Goal: Check status: Check status

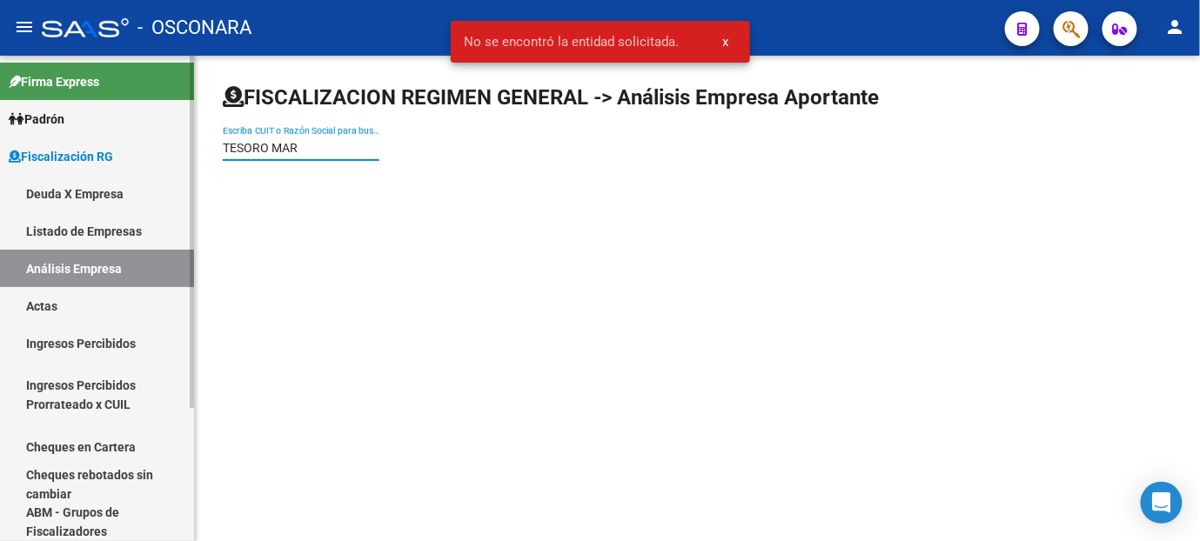
drag, startPoint x: 297, startPoint y: 148, endPoint x: 89, endPoint y: 136, distance: 208.3
click at [89, 136] on mat-sidenav-container "Firma Express Padrón Afiliados Empadronados Padrón Ágil Análisis Afiliado Categ…" at bounding box center [600, 299] width 1200 height 486
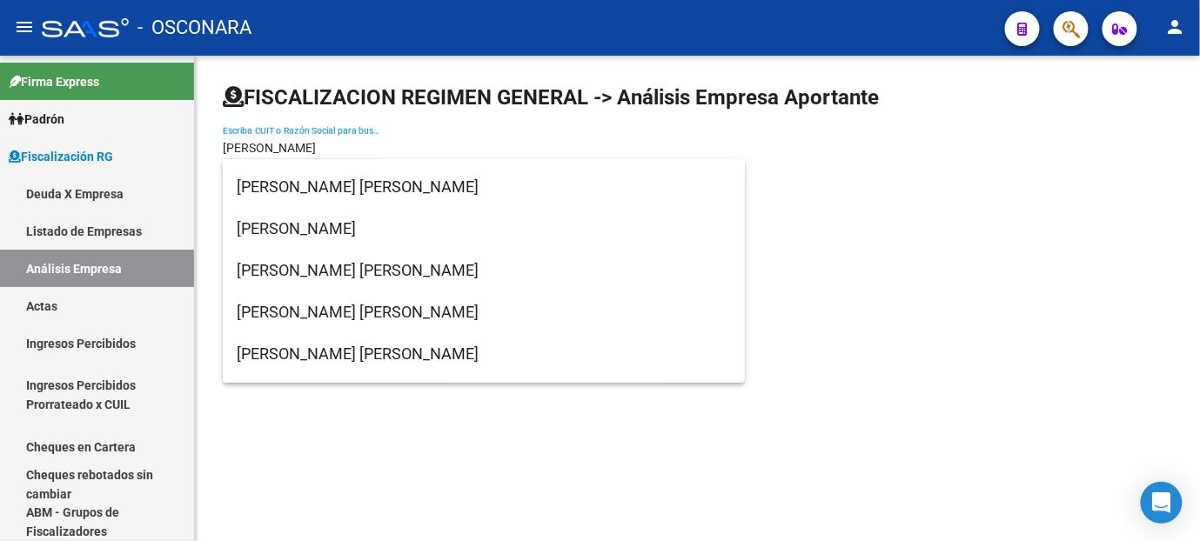
scroll to position [2514, 0]
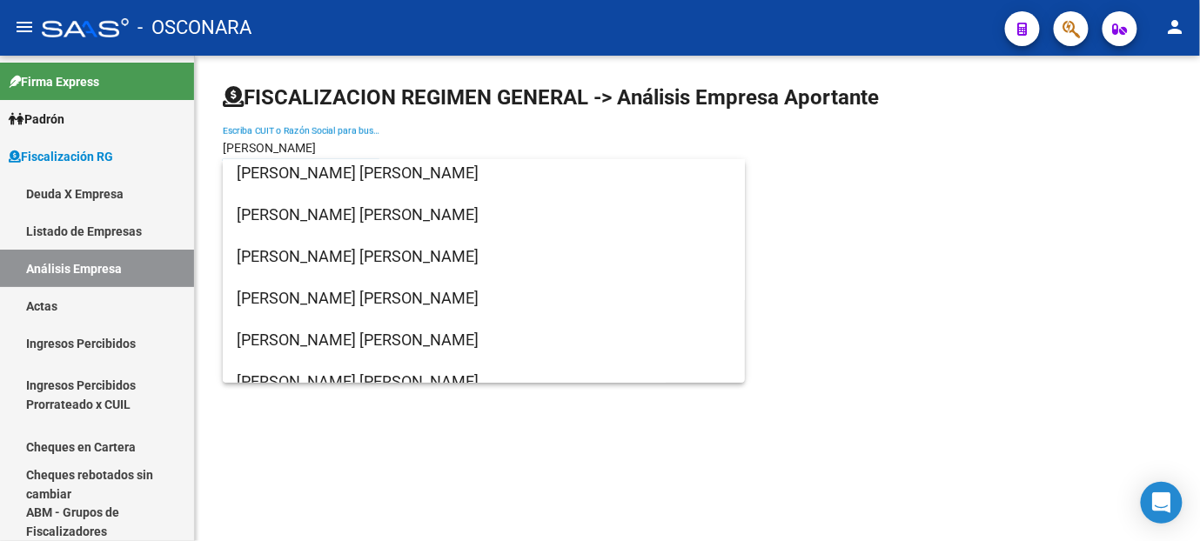
click at [223, 151] on input "[PERSON_NAME]" at bounding box center [301, 148] width 157 height 15
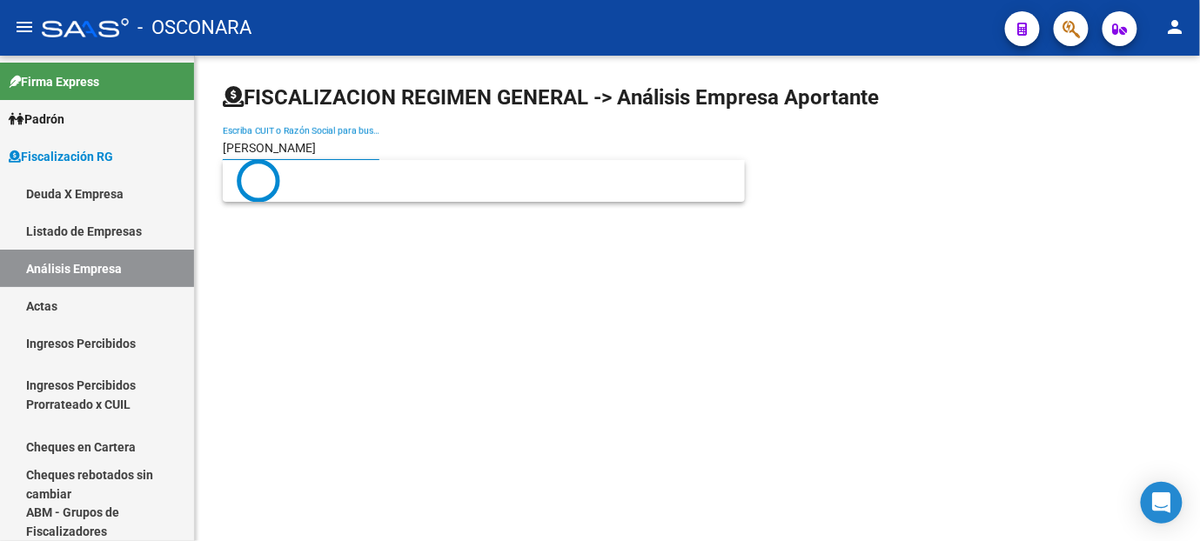
scroll to position [0, 0]
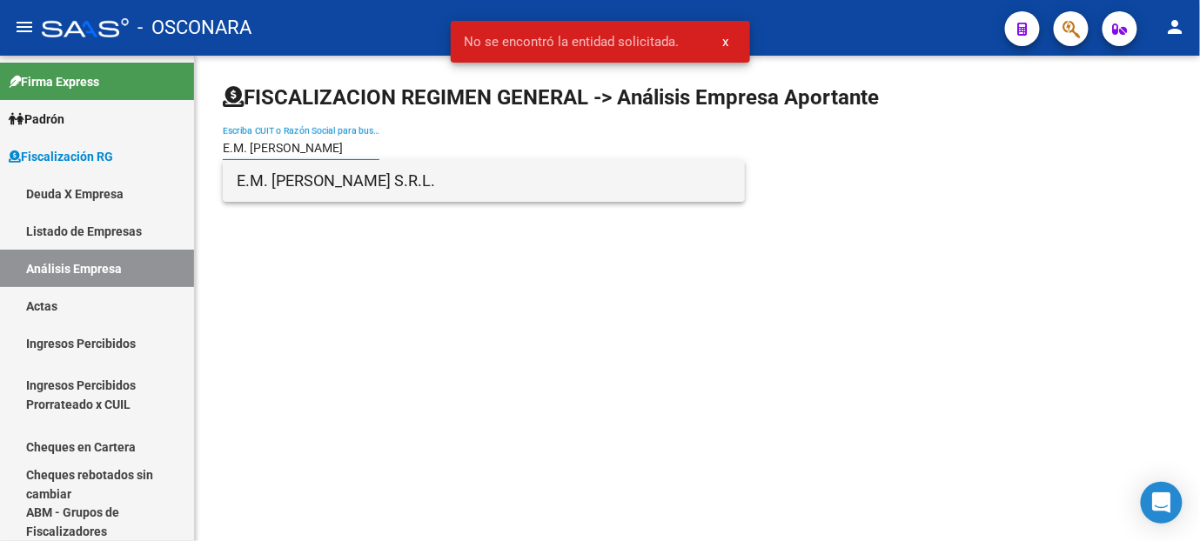
type input "E.M. [PERSON_NAME]"
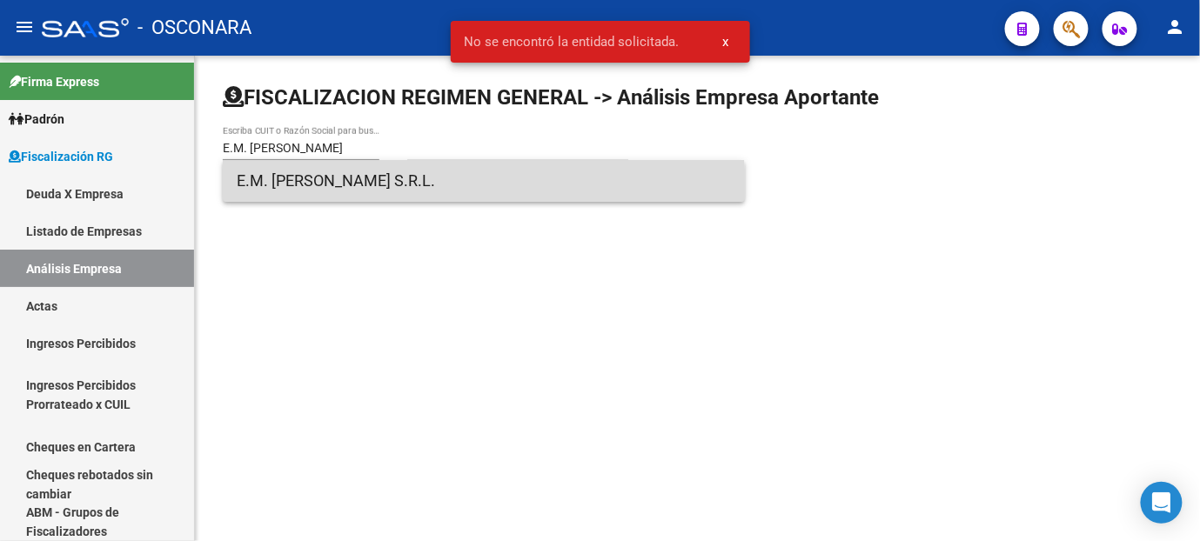
click at [355, 188] on span "E.M. [PERSON_NAME] S.R.L." at bounding box center [484, 181] width 494 height 42
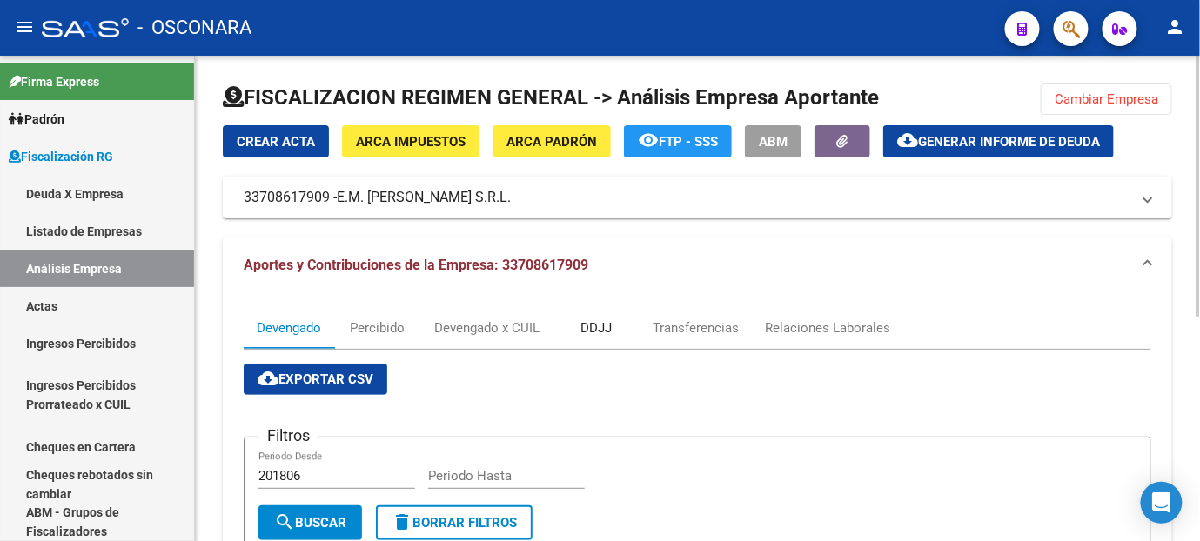
click at [600, 332] on div "DDJJ" at bounding box center [595, 328] width 31 height 19
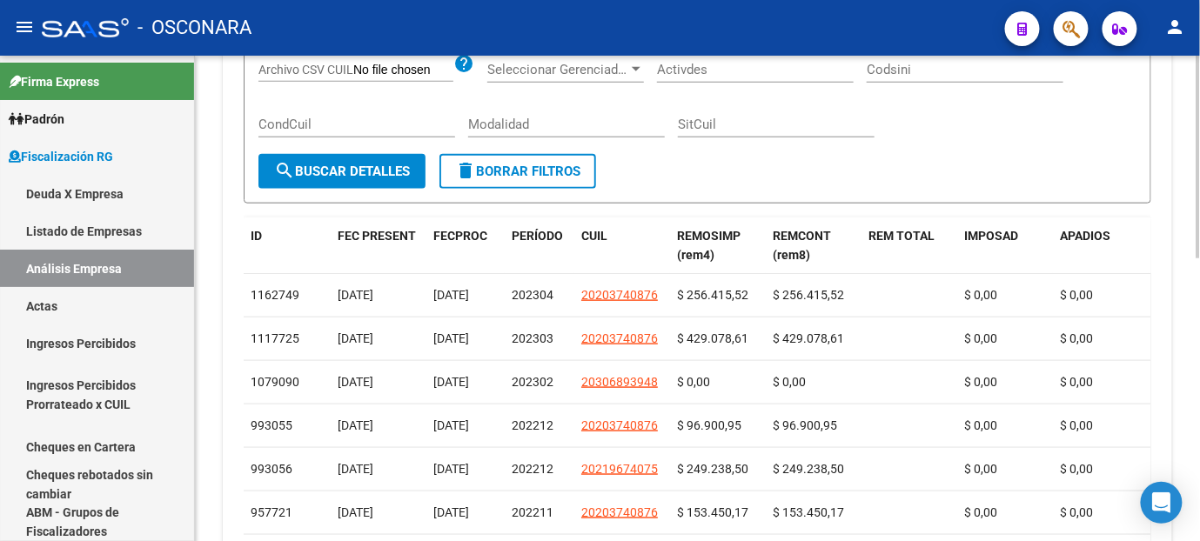
scroll to position [483, 0]
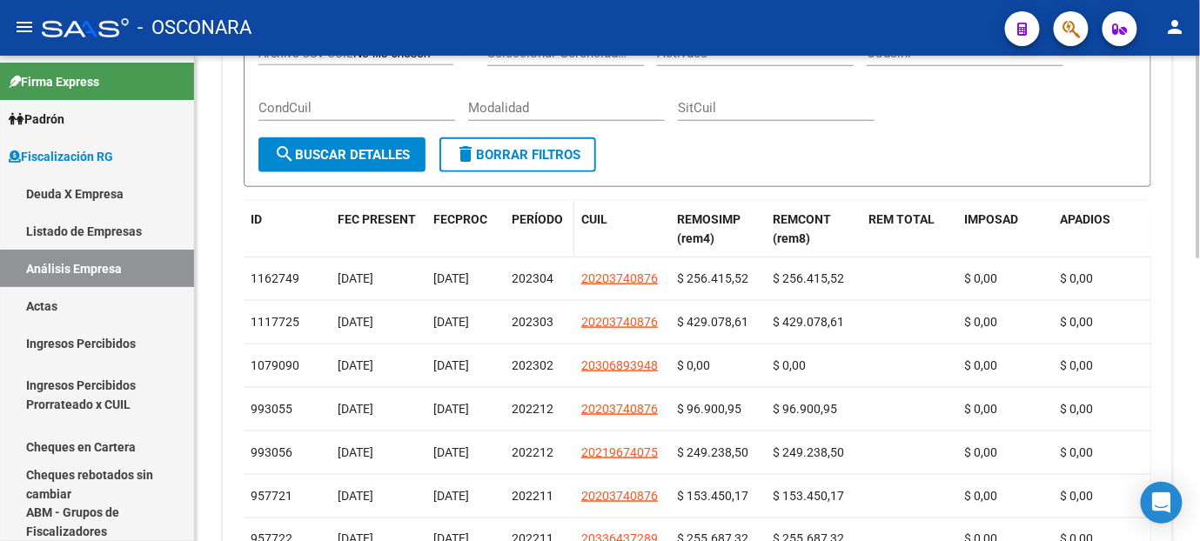
click at [553, 214] on span "PERÍODO" at bounding box center [537, 219] width 51 height 14
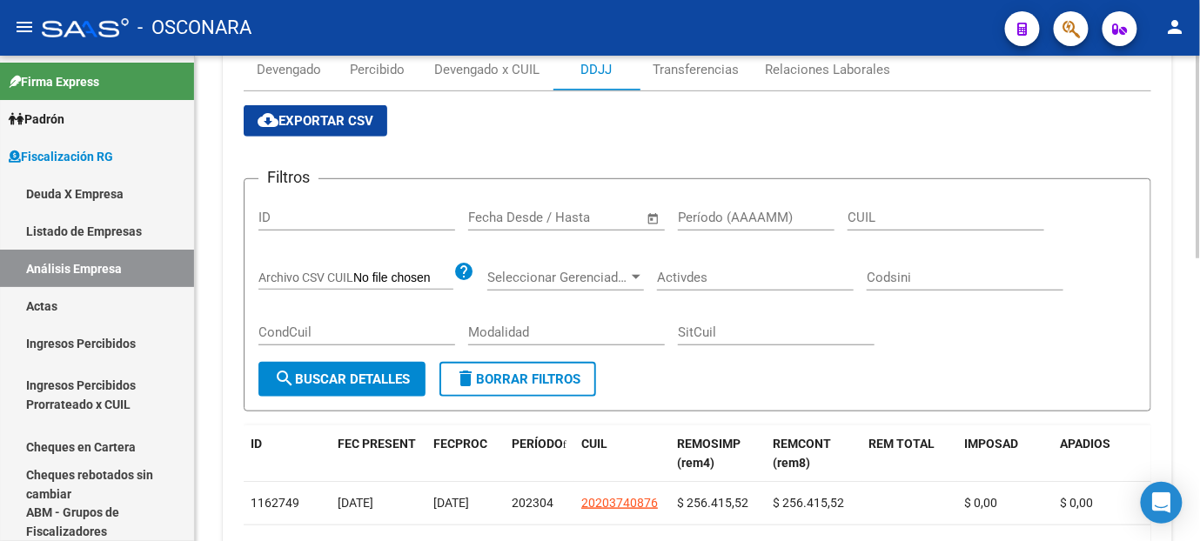
scroll to position [0, 0]
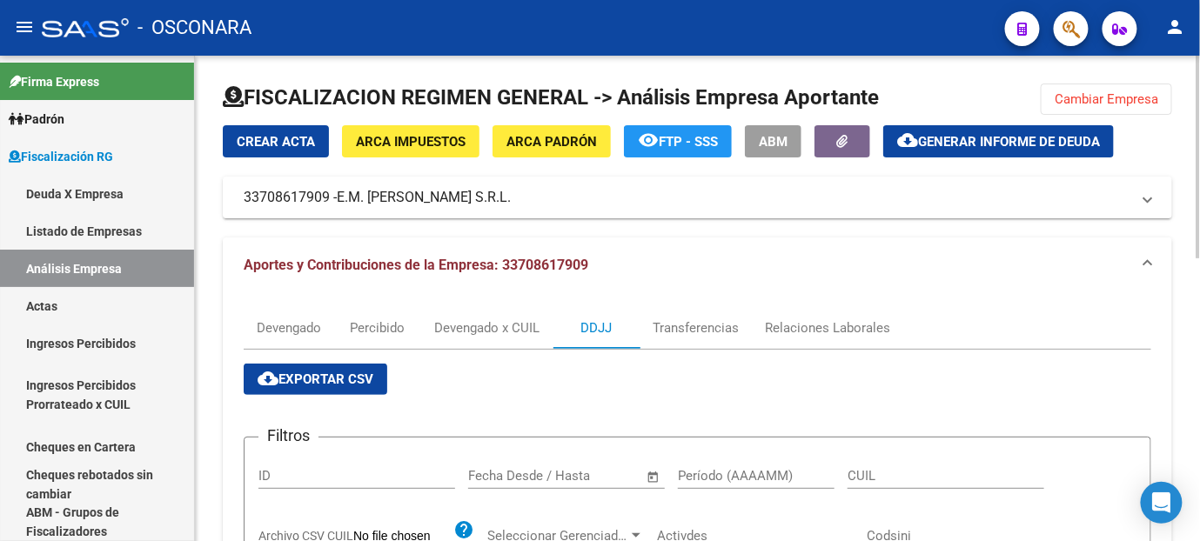
click at [1114, 95] on span "Cambiar Empresa" at bounding box center [1107, 99] width 104 height 16
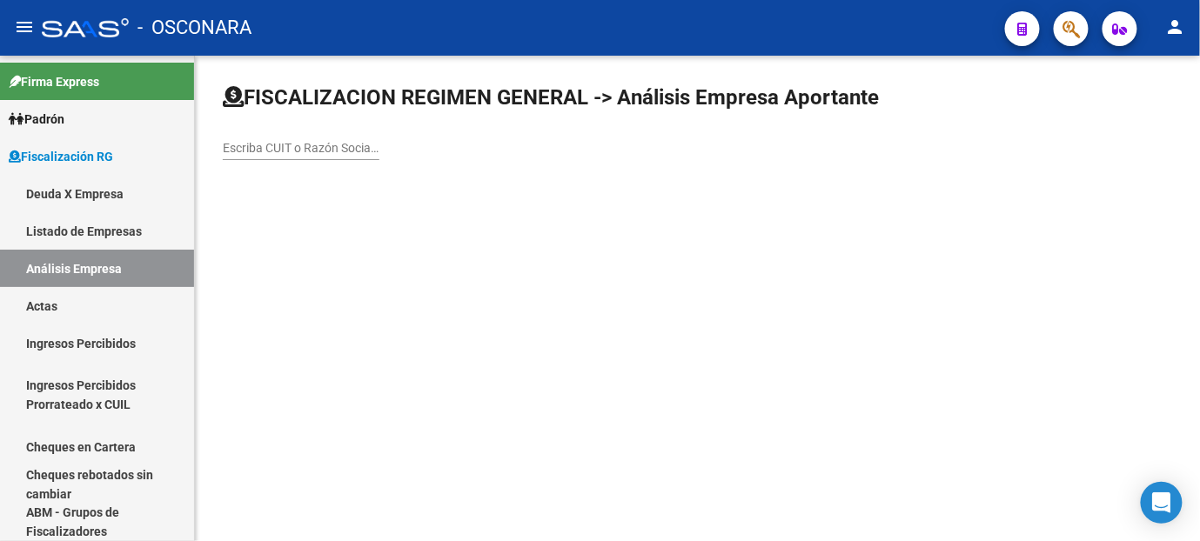
click at [263, 148] on input "Escriba CUIT o Razón Social para buscar" at bounding box center [301, 148] width 157 height 15
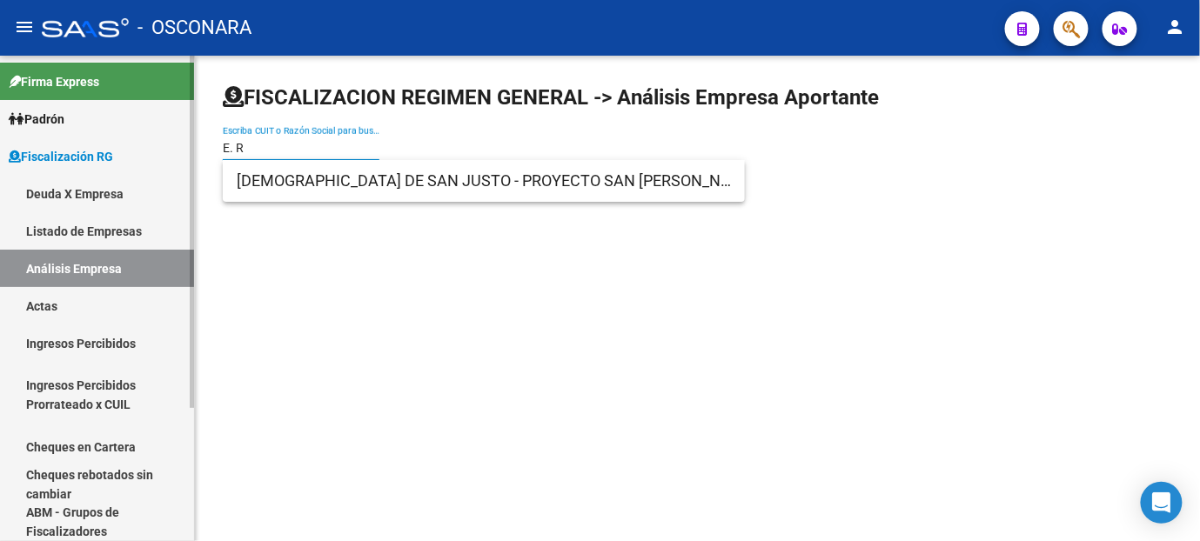
drag, startPoint x: 298, startPoint y: 150, endPoint x: 129, endPoint y: 148, distance: 169.7
click at [129, 148] on mat-sidenav-container "Firma Express Padrón Afiliados Empadronados Padrón Ágil Análisis Afiliado Categ…" at bounding box center [600, 299] width 1200 height 486
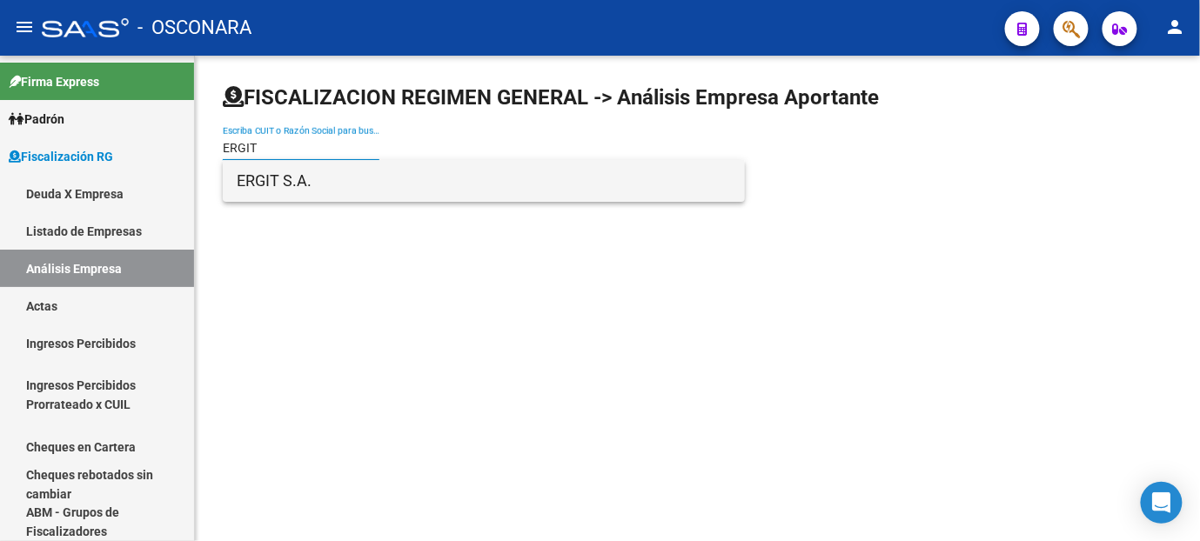
type input "ERGIT"
click at [272, 192] on span "ERGIT S.A." at bounding box center [484, 181] width 494 height 42
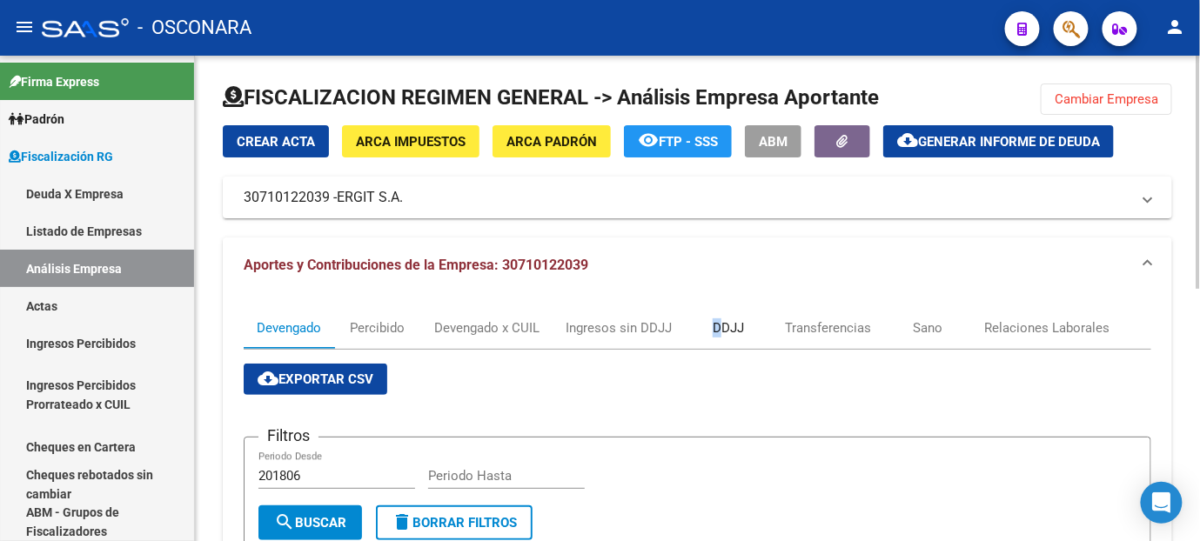
click at [716, 326] on div "DDJJ" at bounding box center [728, 328] width 31 height 19
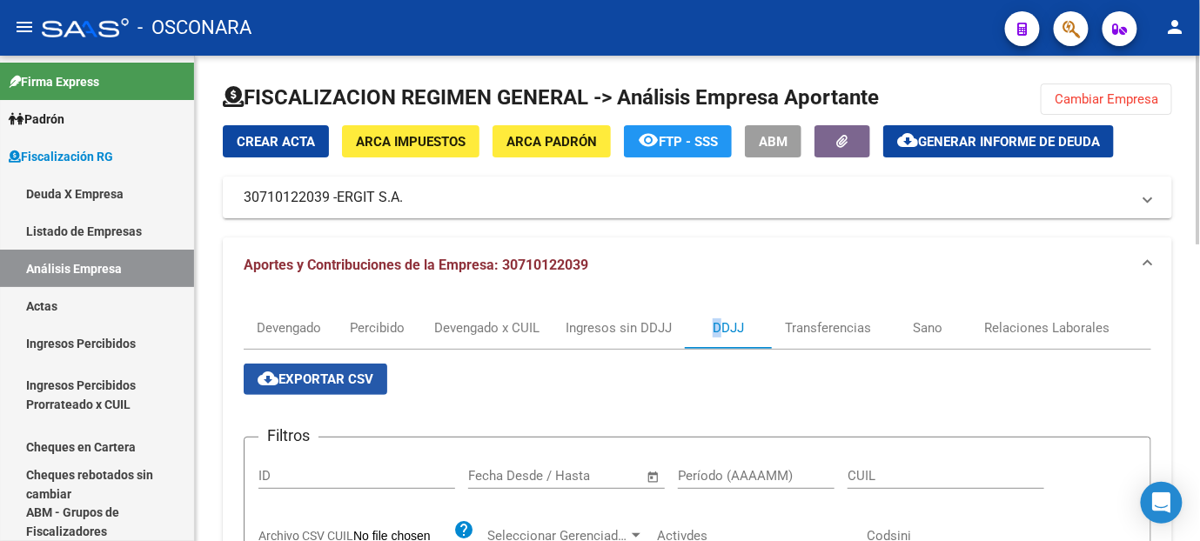
click at [319, 385] on span "cloud_download Exportar CSV" at bounding box center [316, 380] width 116 height 16
click at [1097, 95] on span "Cambiar Empresa" at bounding box center [1107, 99] width 104 height 16
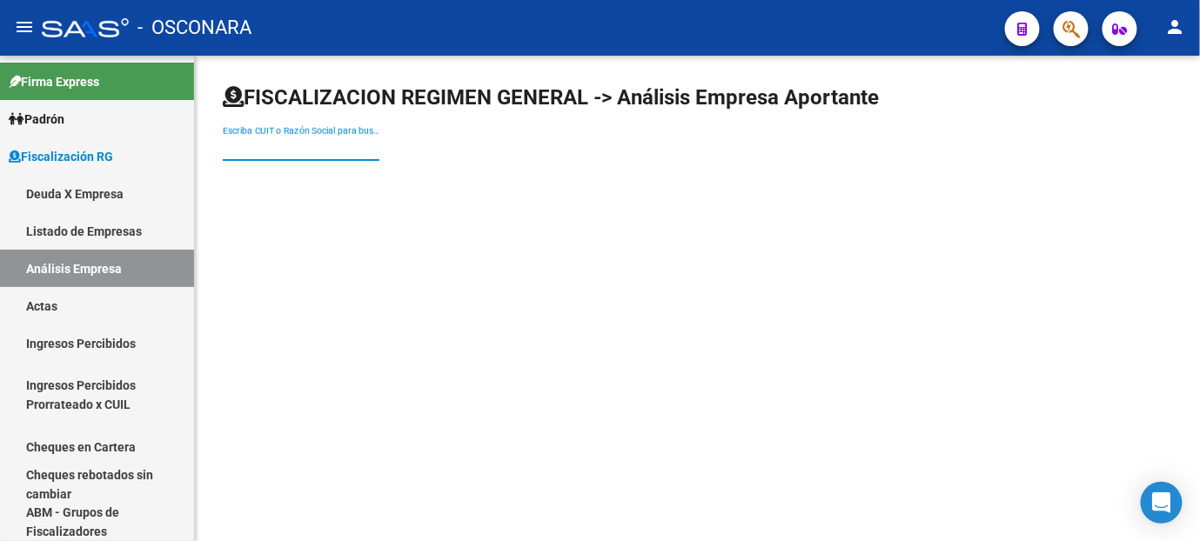
click at [282, 154] on input "Escriba CUIT o Razón Social para buscar" at bounding box center [301, 148] width 157 height 15
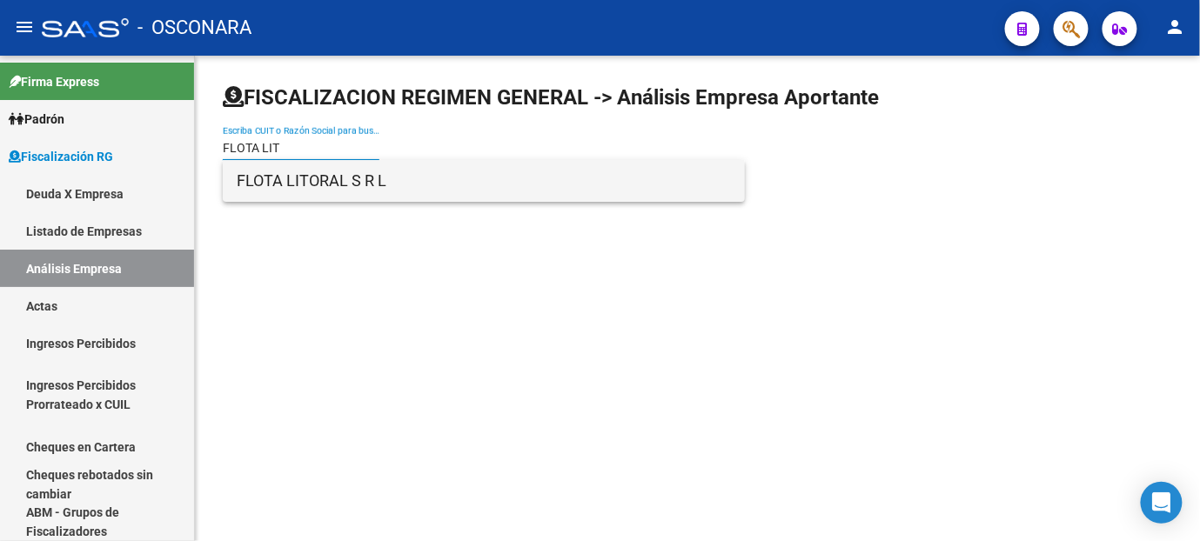
type input "FLOTA LIT"
click at [286, 187] on span "FLOTA LITORAL S R L" at bounding box center [484, 181] width 494 height 42
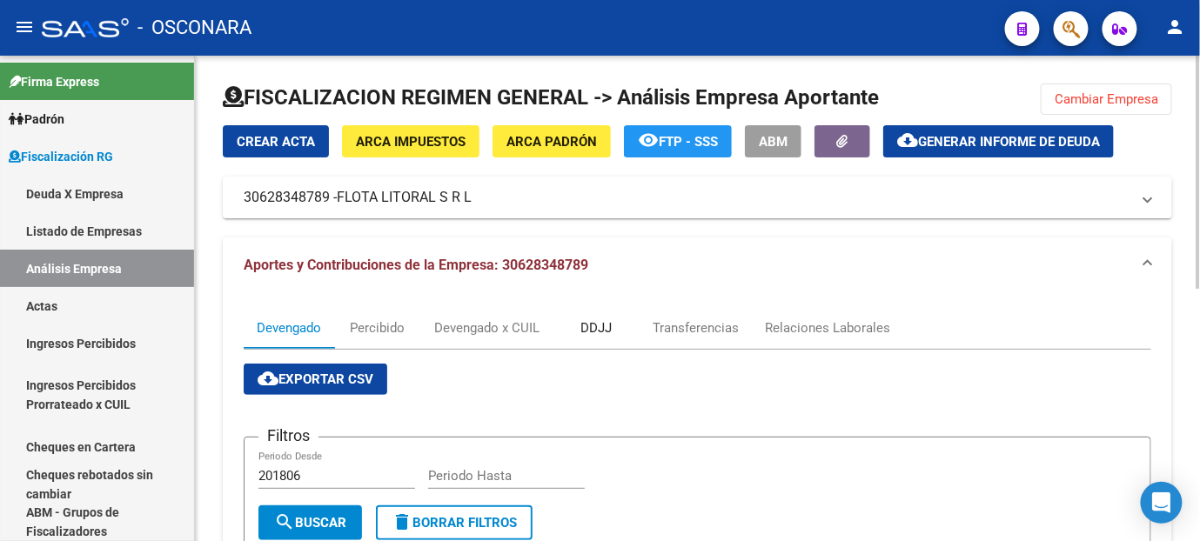
click at [619, 323] on div "DDJJ" at bounding box center [596, 328] width 87 height 42
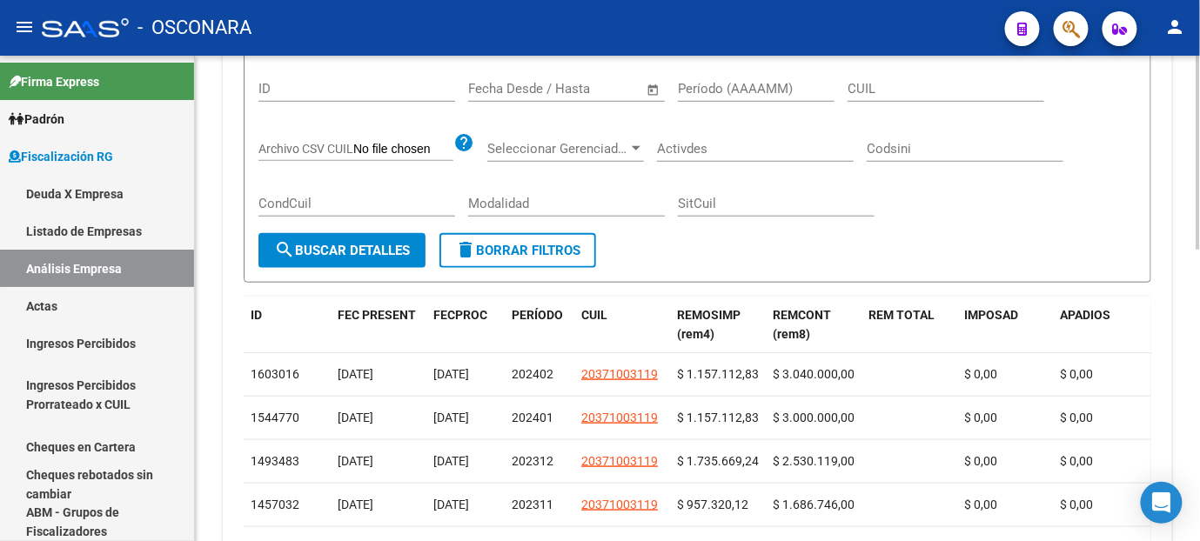
scroll to position [483, 0]
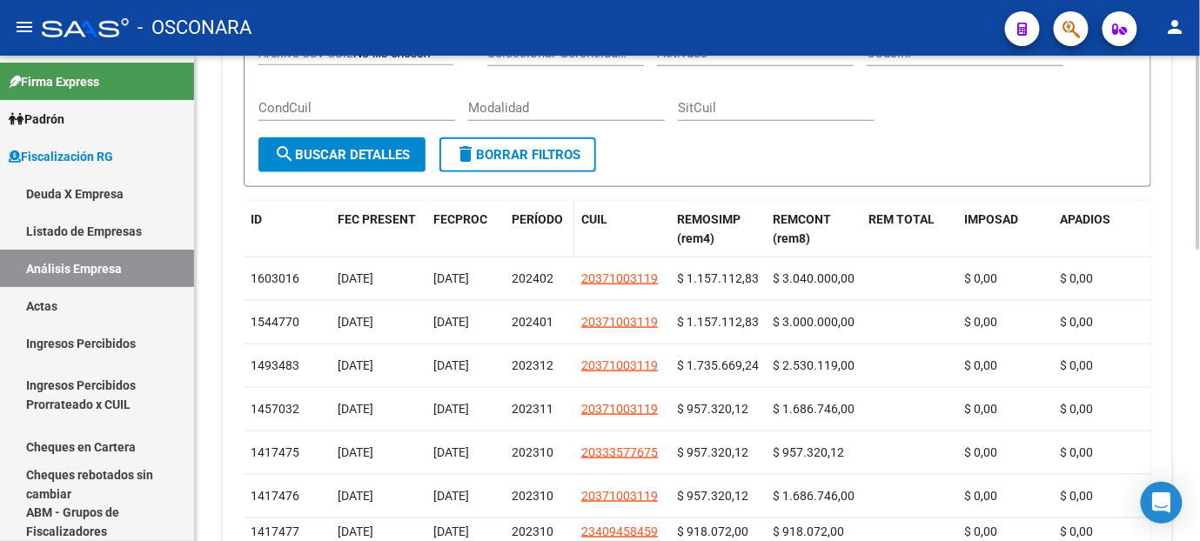
click at [541, 221] on span "PERÍODO" at bounding box center [537, 219] width 51 height 14
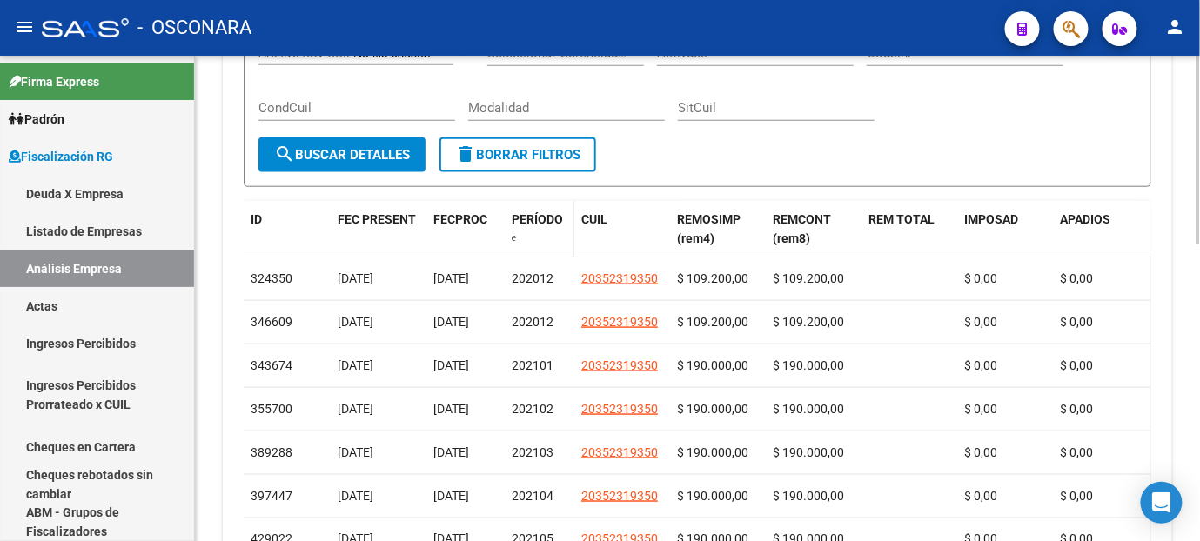
click at [541, 221] on span "PERÍODO" at bounding box center [537, 219] width 51 height 14
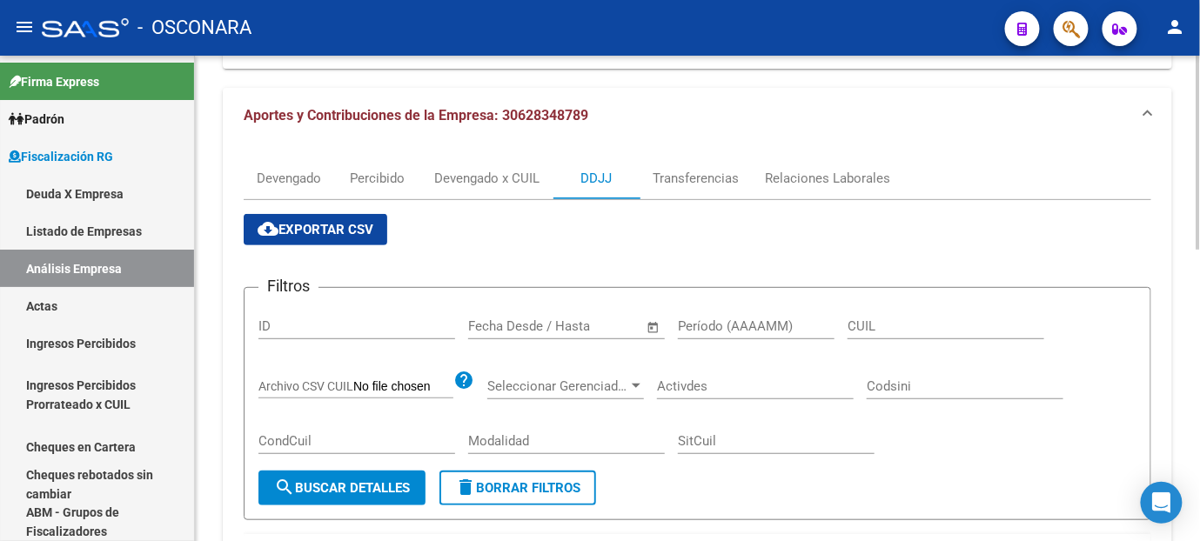
scroll to position [0, 0]
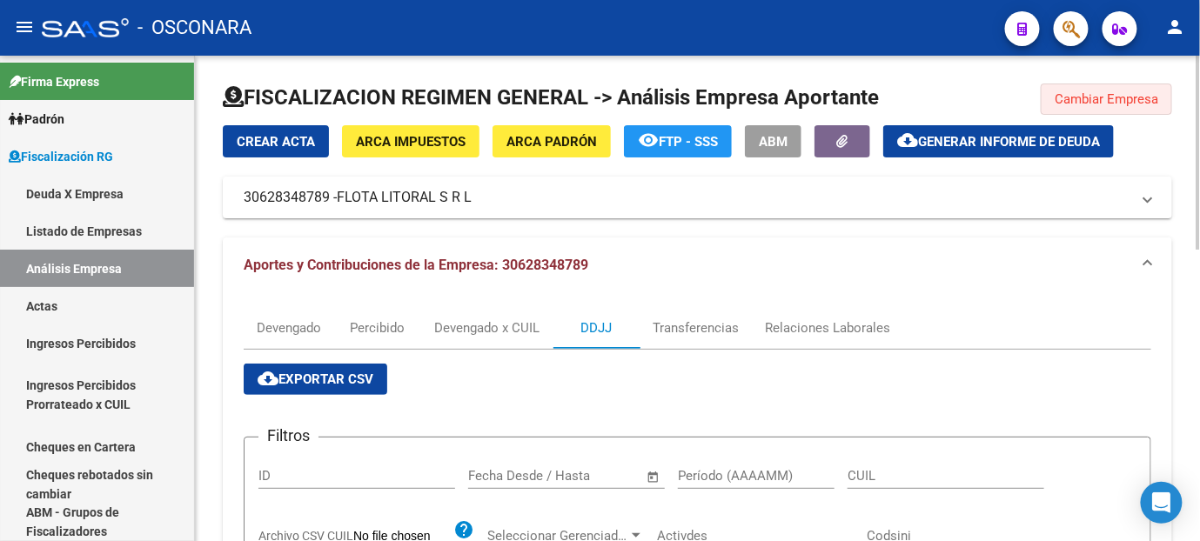
click at [1066, 97] on span "Cambiar Empresa" at bounding box center [1107, 99] width 104 height 16
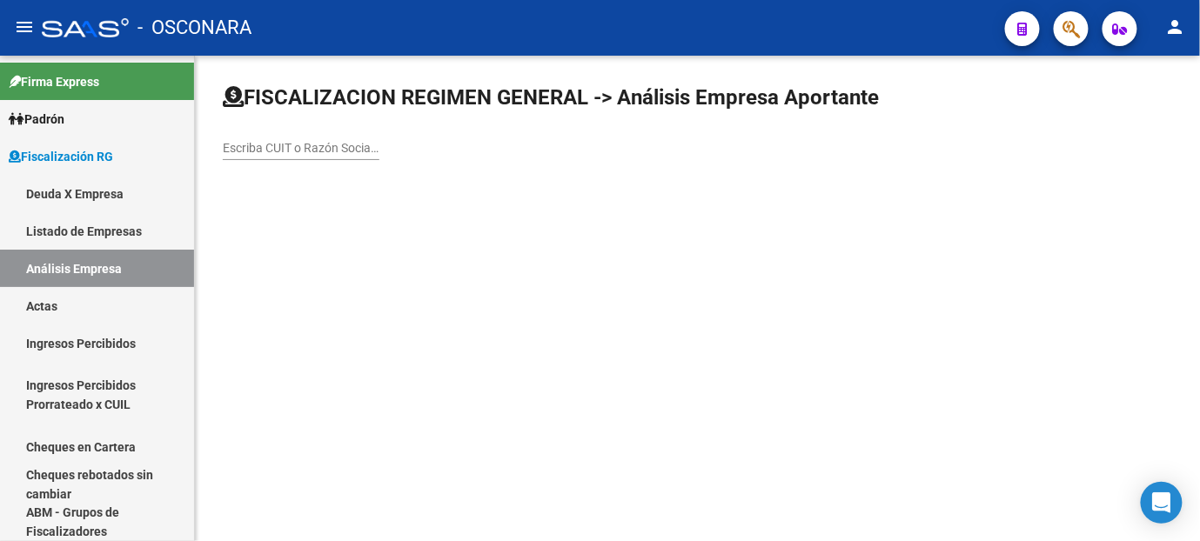
click at [235, 148] on input "Escriba CUIT o Razón Social para buscar" at bounding box center [301, 148] width 157 height 15
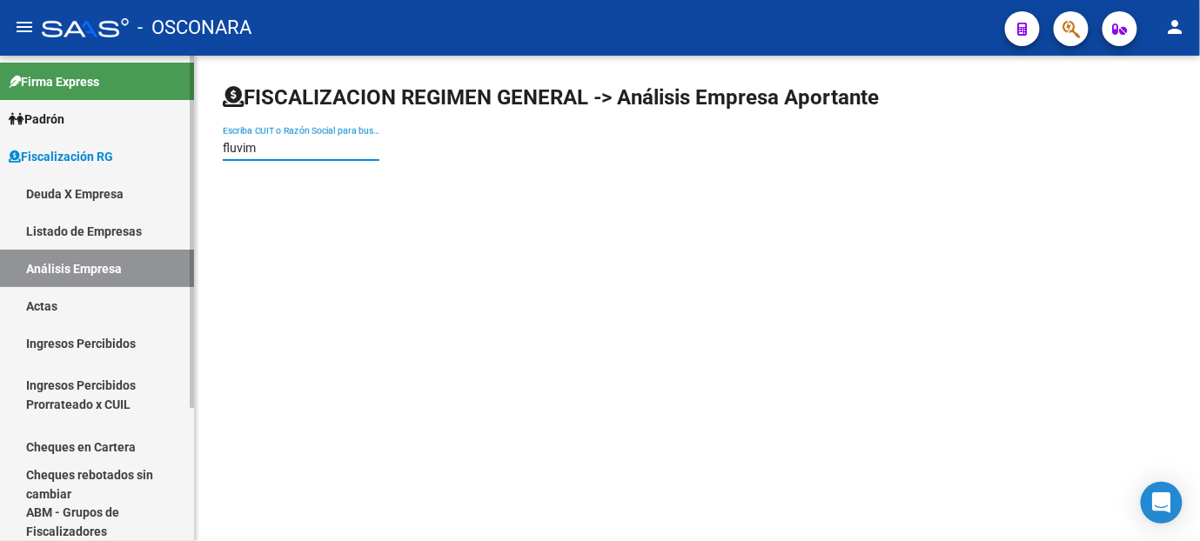
drag, startPoint x: 271, startPoint y: 142, endPoint x: 25, endPoint y: 58, distance: 259.2
click at [25, 64] on mat-sidenav-container "Firma Express Padrón Afiliados Empadronados Padrón Ágil Análisis Afiliado Categ…" at bounding box center [600, 299] width 1200 height 486
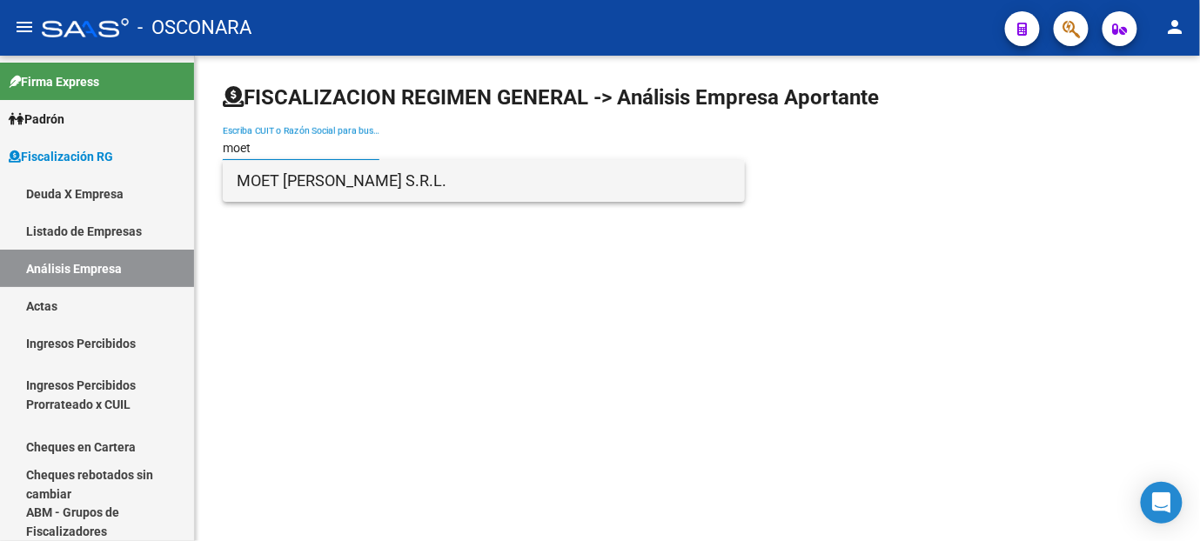
type input "moet"
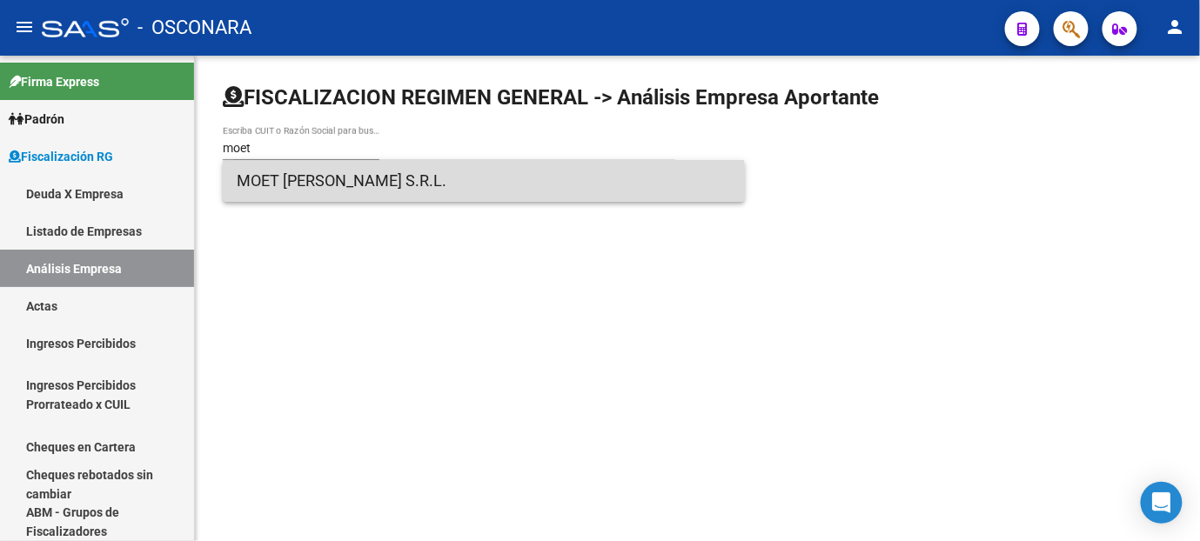
click at [268, 188] on span "MOET [PERSON_NAME] S.R.L." at bounding box center [484, 181] width 494 height 42
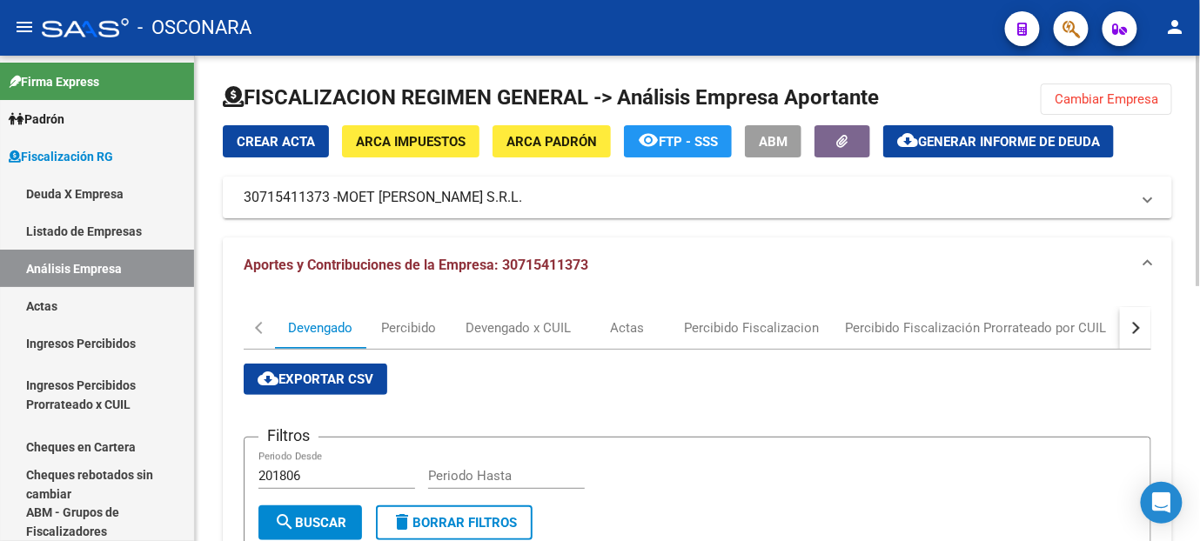
click at [1138, 331] on button "button" at bounding box center [1135, 328] width 31 height 42
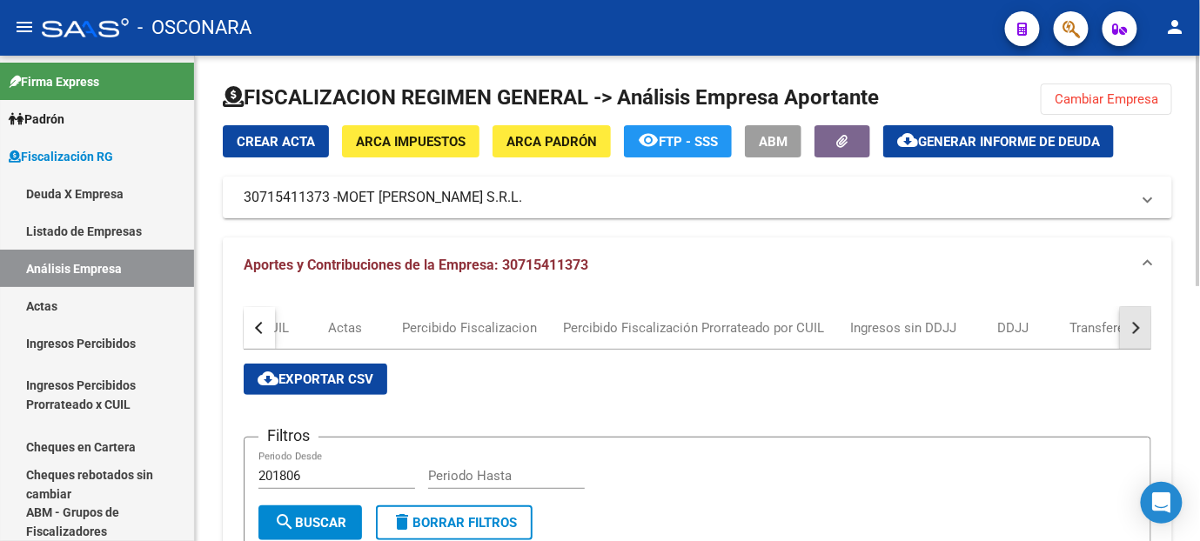
click at [1138, 331] on button "button" at bounding box center [1135, 328] width 31 height 42
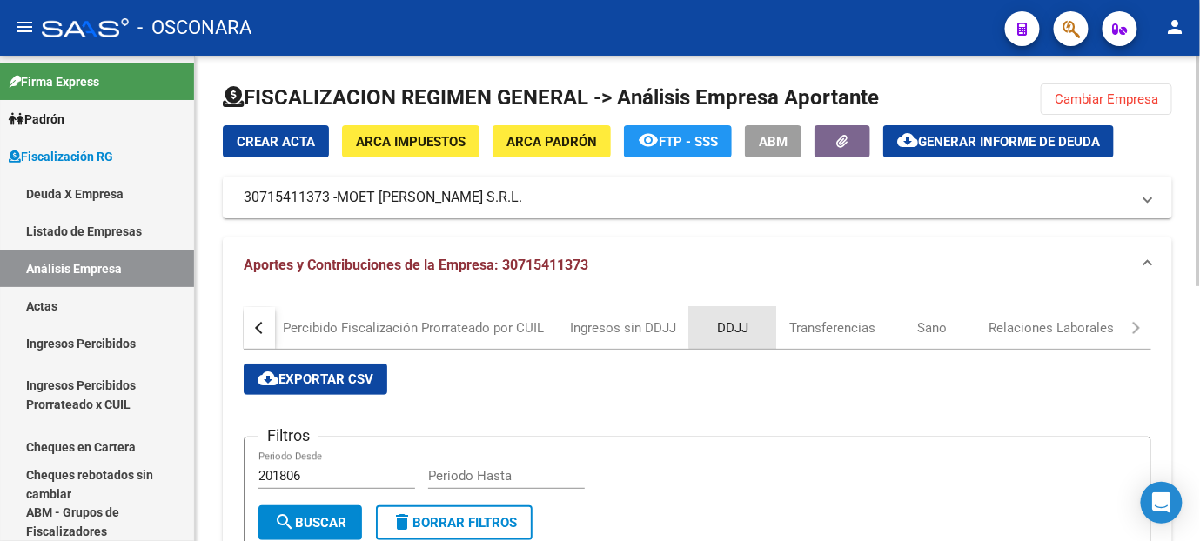
click at [748, 325] on div "DDJJ" at bounding box center [732, 328] width 87 height 42
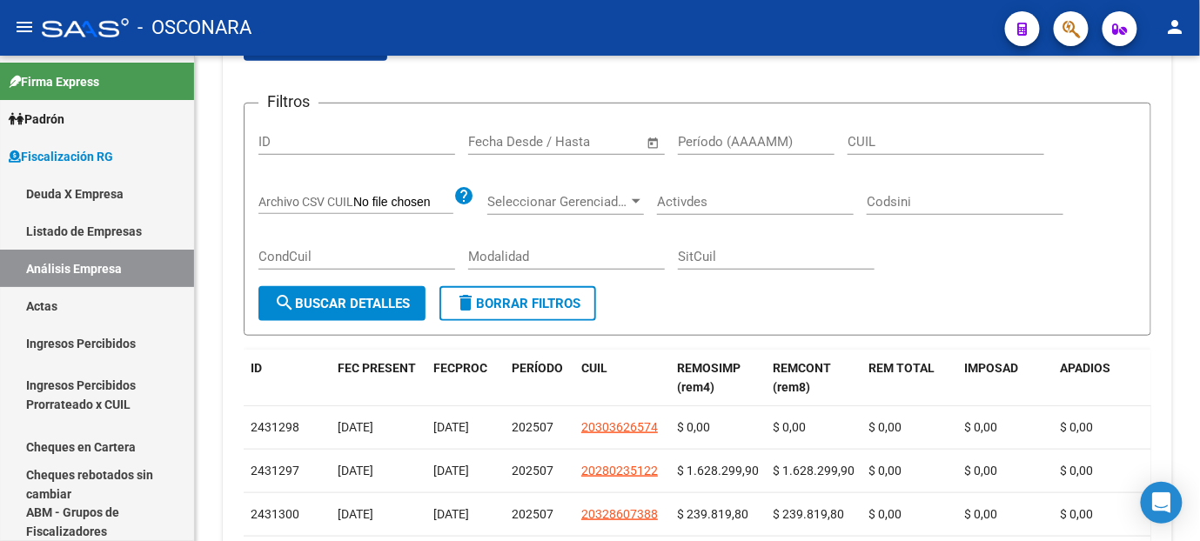
scroll to position [283, 0]
